Goal: Information Seeking & Learning: Understand process/instructions

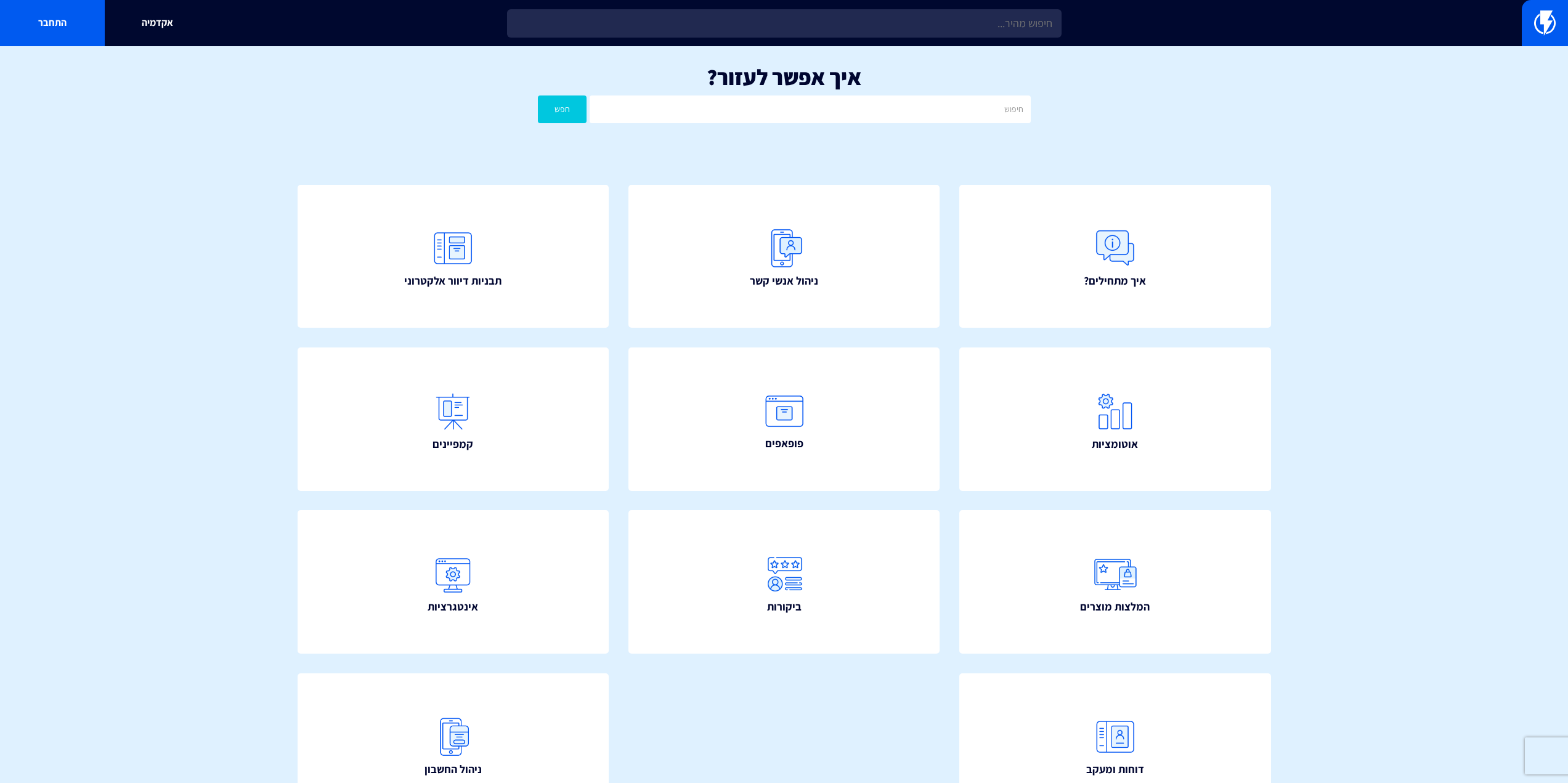
click at [712, 41] on div "אקדמיה התחבר" at bounding box center [784, 23] width 1568 height 46
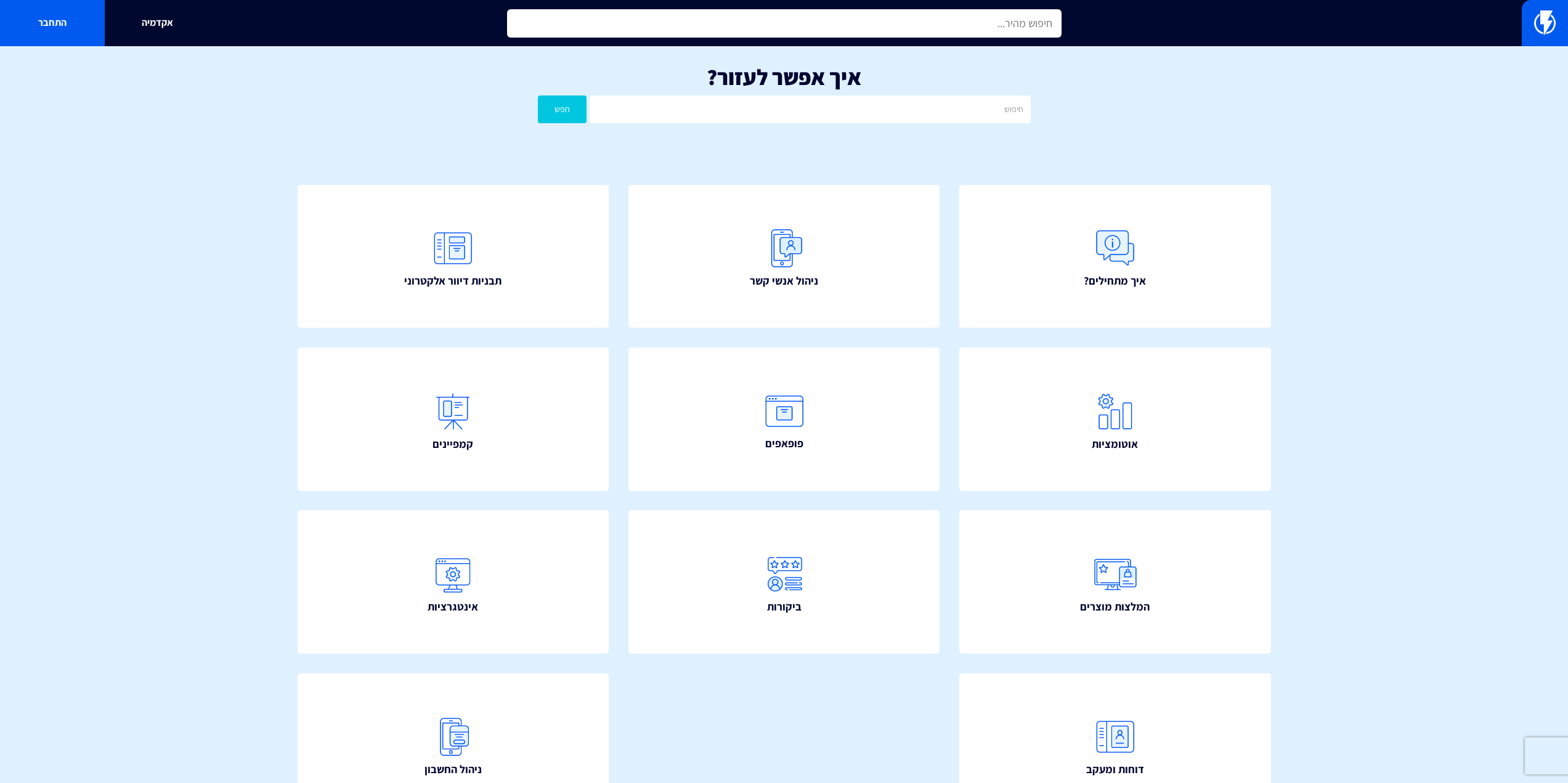
click at [717, 25] on input "text" at bounding box center [784, 23] width 554 height 29
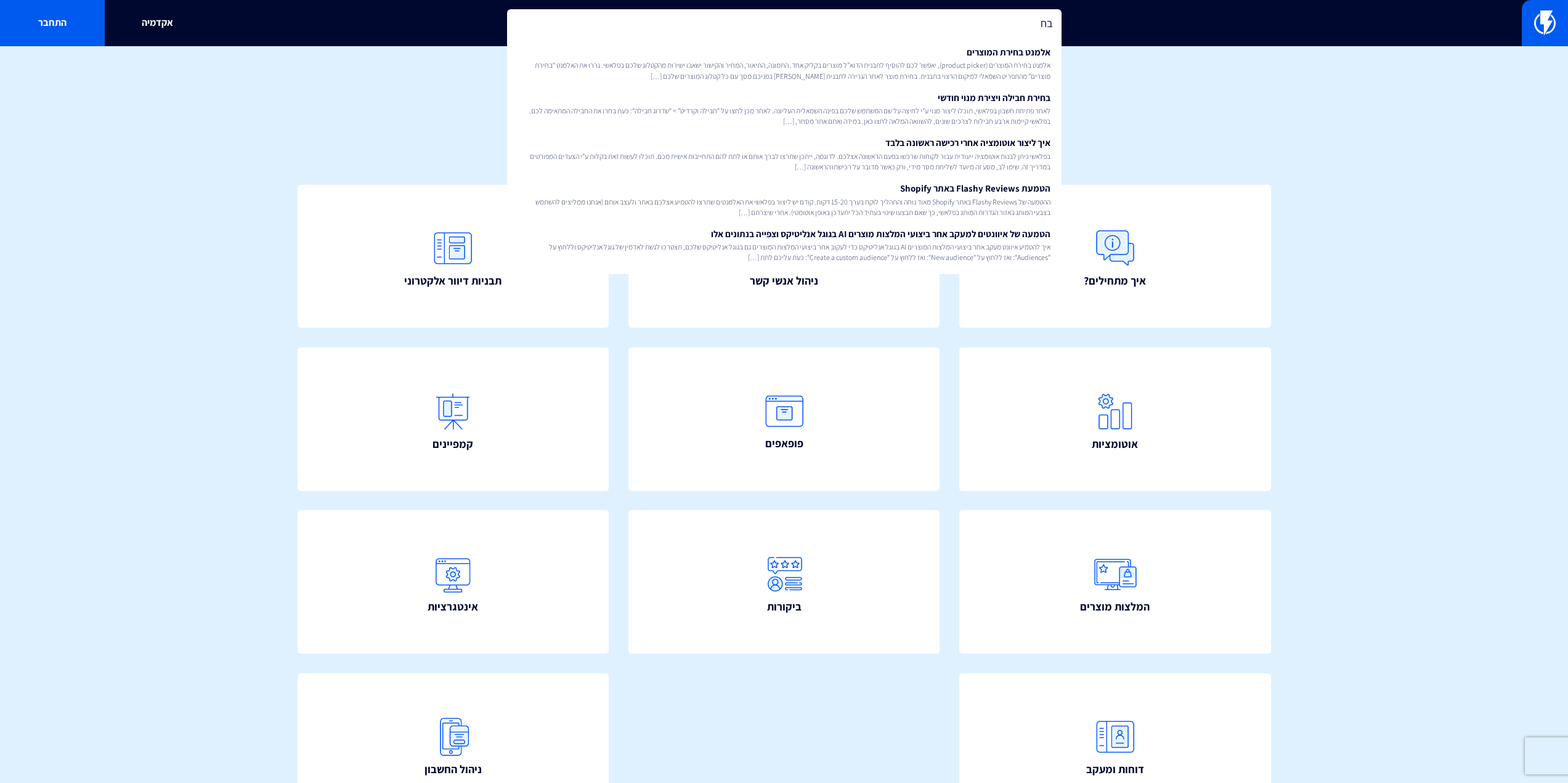
type input "ב"
click at [1031, 16] on input "שדה" at bounding box center [784, 23] width 554 height 29
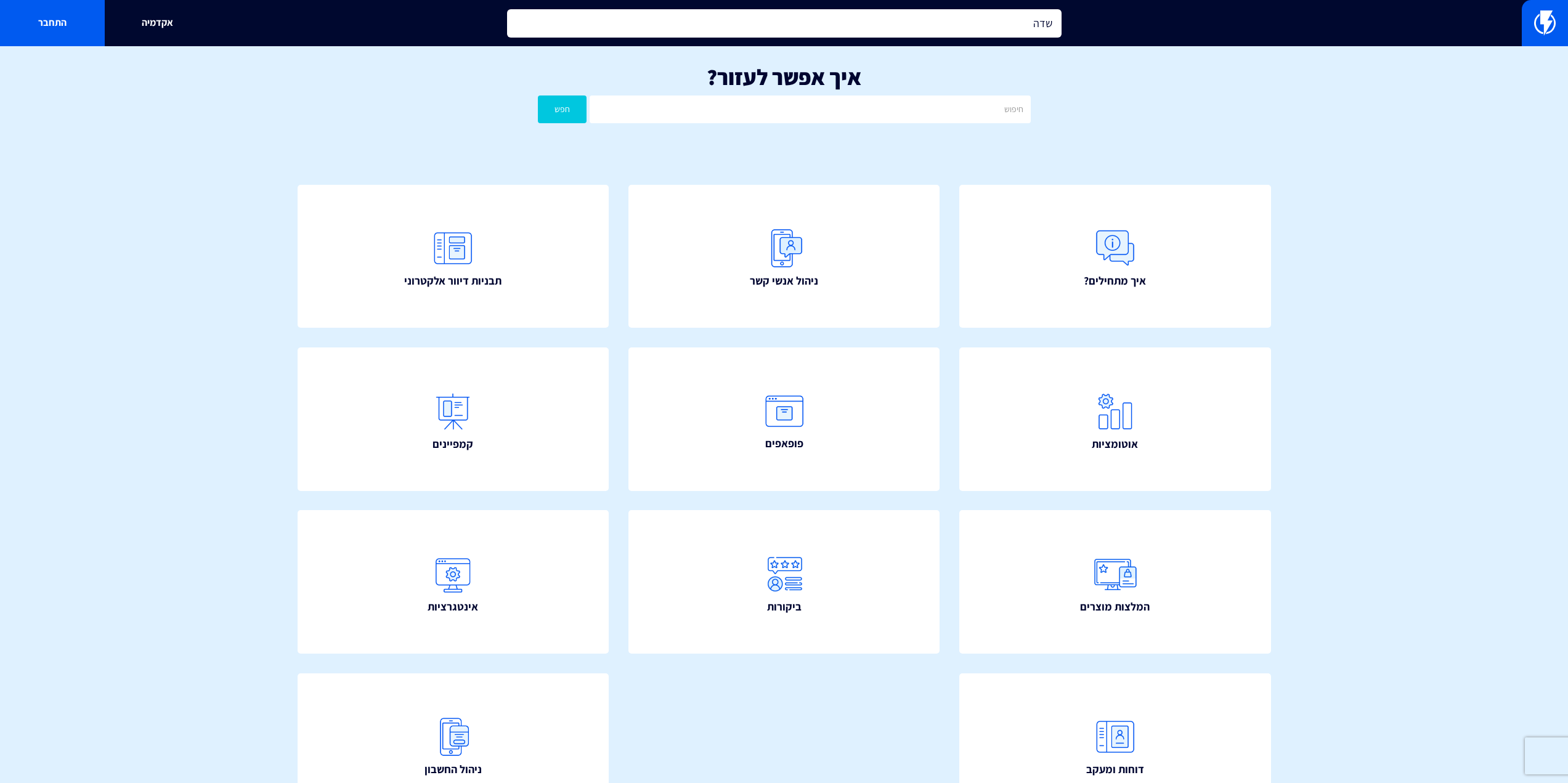
click at [1031, 16] on input "שדה" at bounding box center [784, 23] width 554 height 29
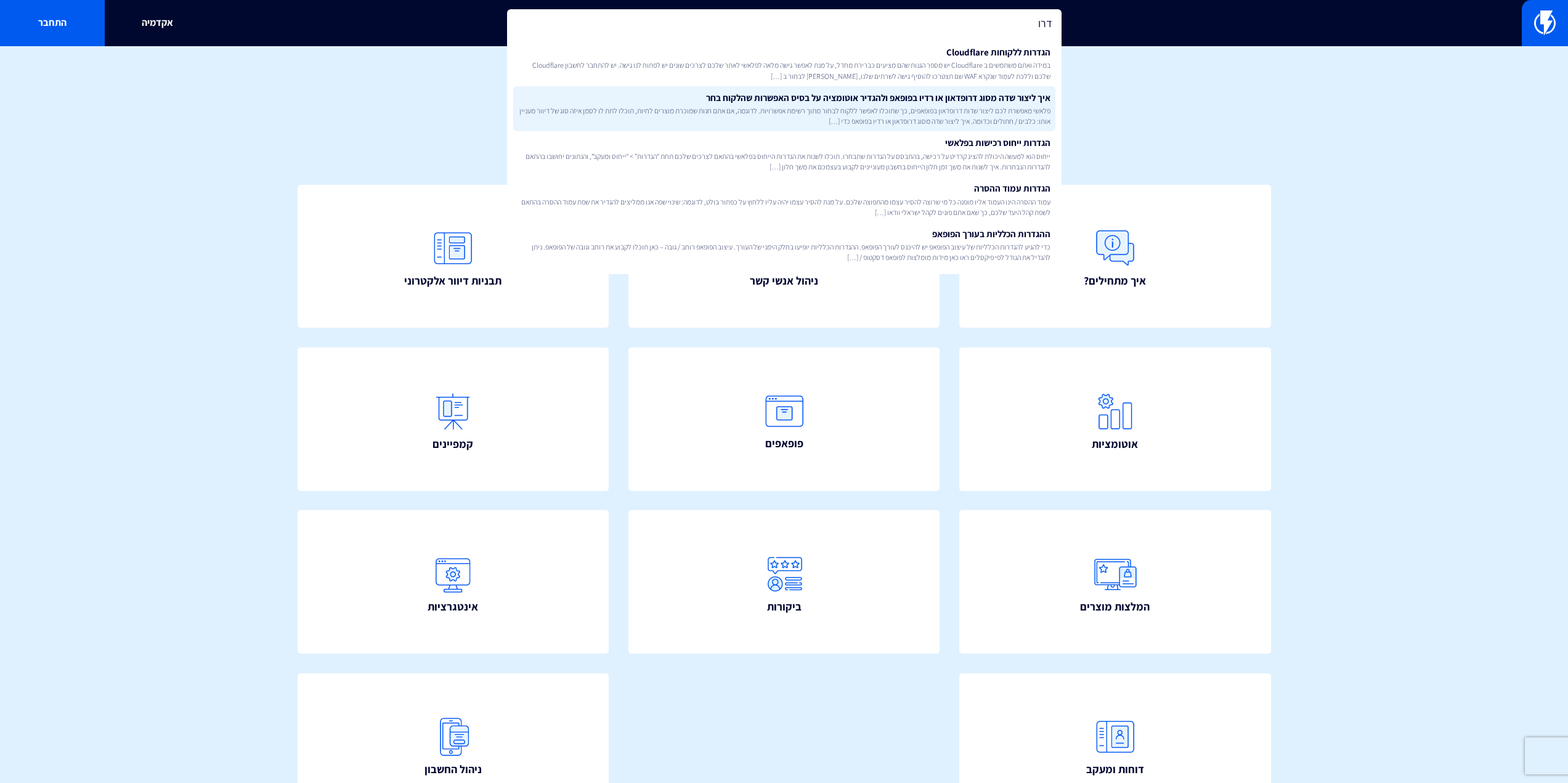
type input "דרו"
click at [1033, 122] on span "פלאשי מאפשרת לכם ליצור שדות דרופדאון בפופאפים, כך שתוכלו לאפשר ללקוח לבחור מתוך…" at bounding box center [784, 116] width 532 height 21
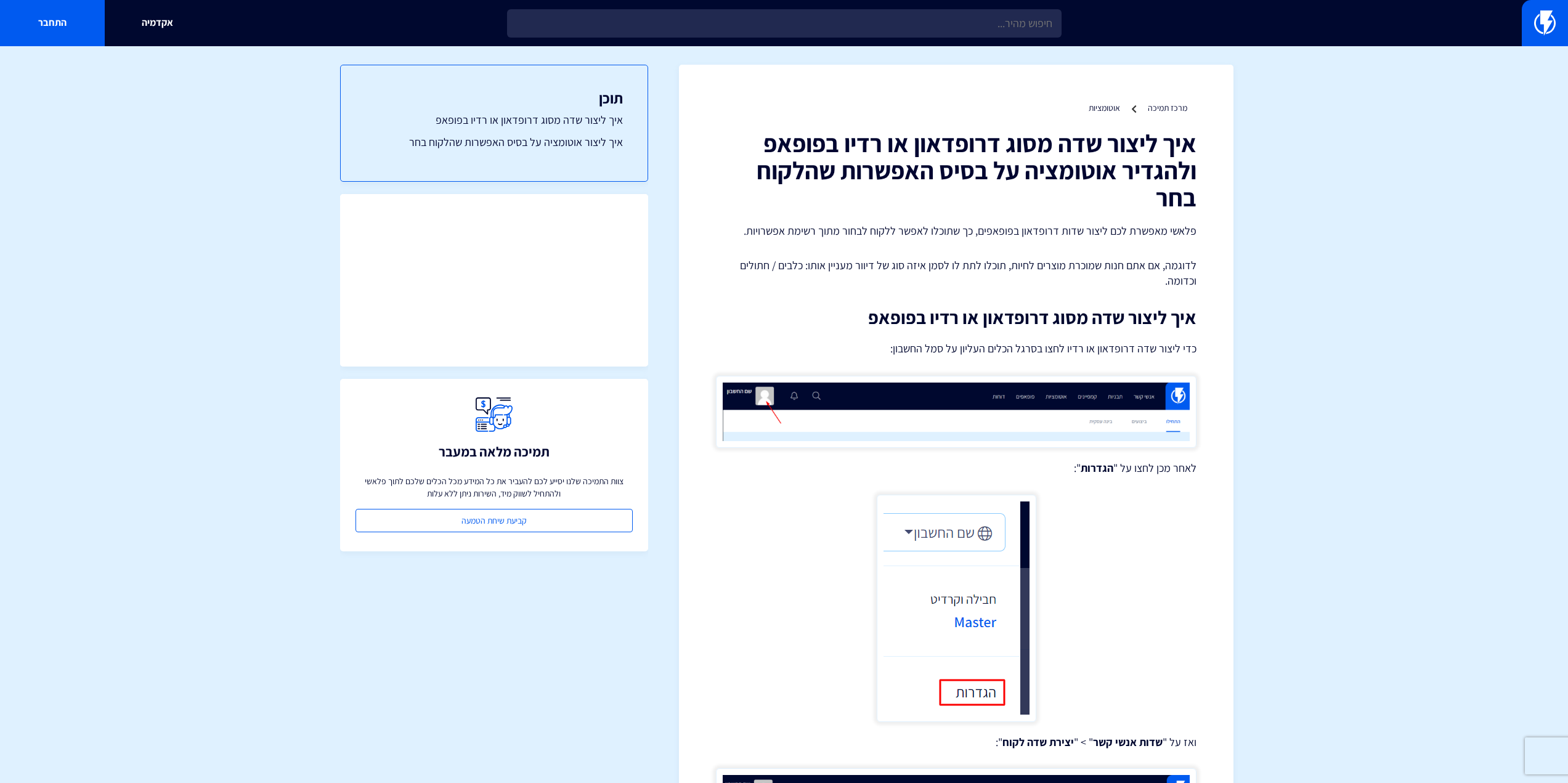
click at [1093, 157] on h1 "איך ליצור שדה מסוג דרופדאון או רדיו בפופאפ ולהגדיר אוטומציה על בסיס האפשרות שהל…" at bounding box center [956, 170] width 480 height 82
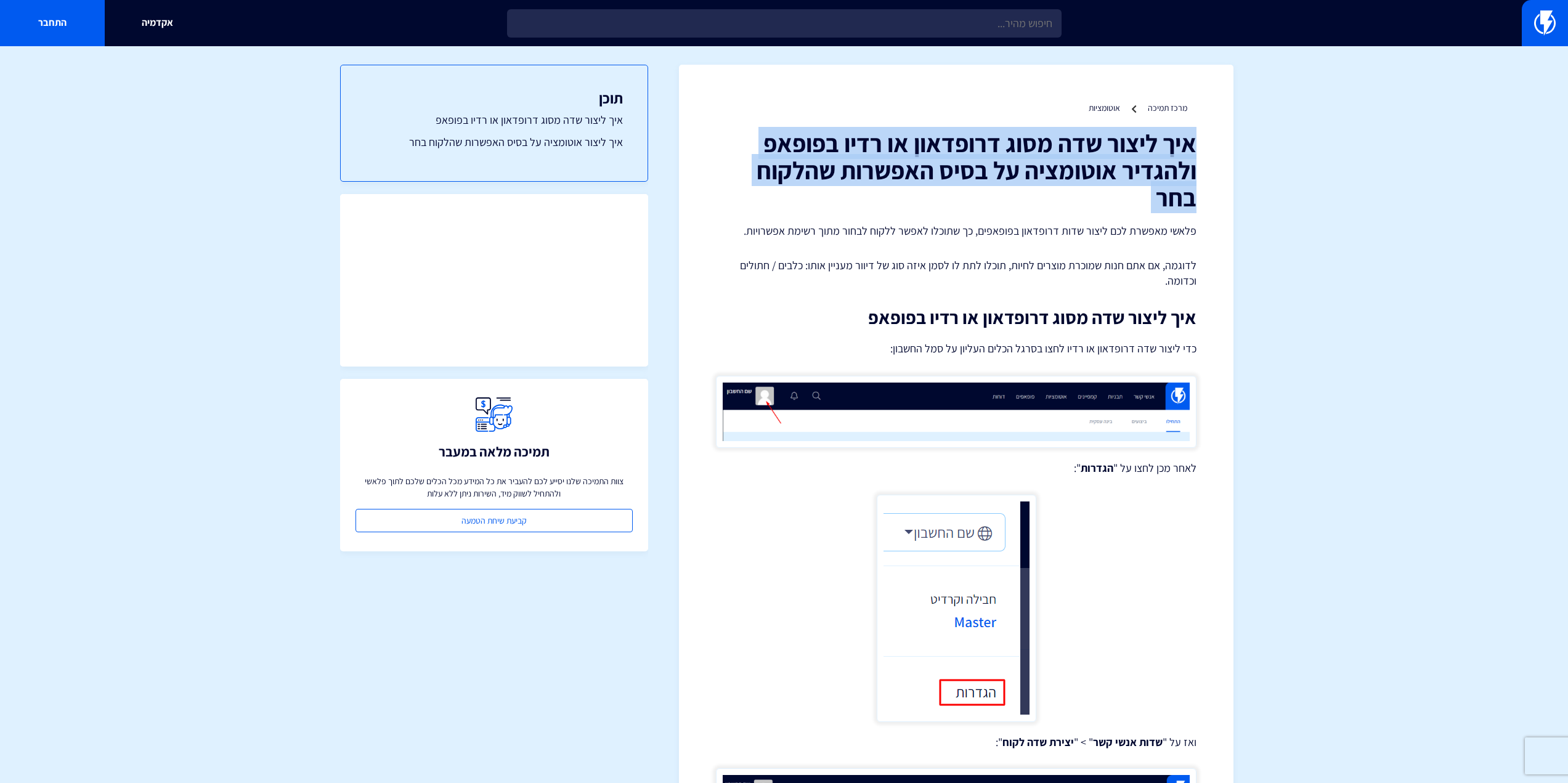
click at [1093, 157] on h1 "איך ליצור שדה מסוג דרופדאון או רדיו בפופאפ ולהגדיר אוטומציה על בסיס האפשרות שהל…" at bounding box center [956, 170] width 480 height 82
copy div "איך ליצור שדה מסוג דרופדאון או רדיו בפופאפ ולהגדיר אוטומציה על בסיס האפשרות שהל…"
